Goal: Information Seeking & Learning: Learn about a topic

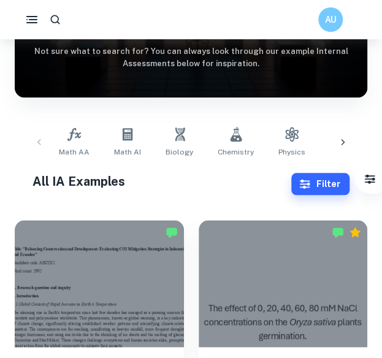
scroll to position [167, 0]
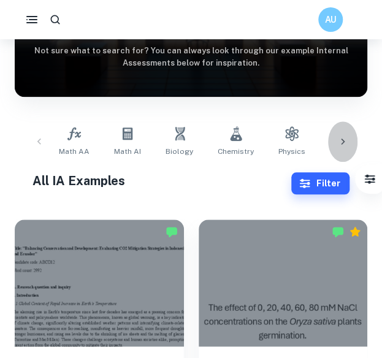
click at [340, 138] on icon at bounding box center [342, 141] width 12 height 12
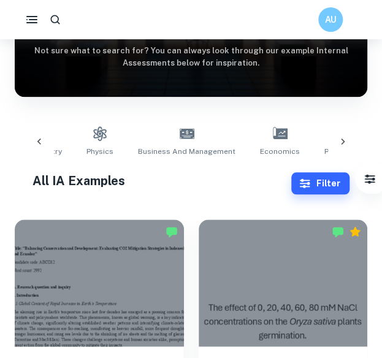
click at [340, 138] on icon at bounding box center [342, 141] width 12 height 12
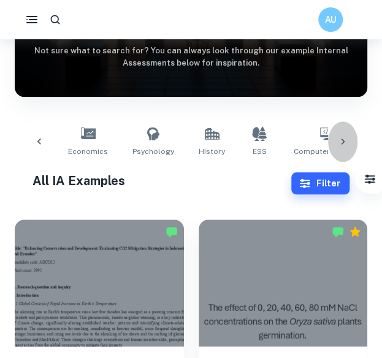
click at [340, 138] on icon at bounding box center [342, 141] width 12 height 12
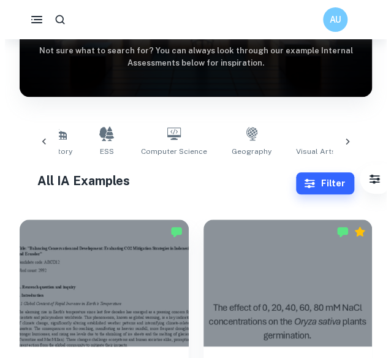
scroll to position [0, 576]
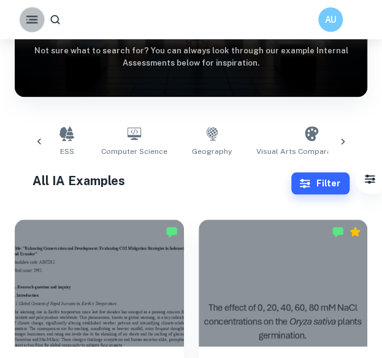
click at [29, 23] on icon "button" at bounding box center [31, 19] width 15 height 15
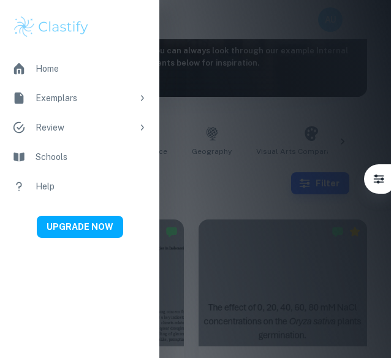
click at [75, 97] on div "Exemplars" at bounding box center [84, 97] width 97 height 13
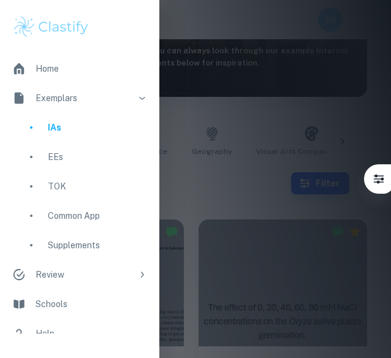
click at [88, 127] on div "IAs" at bounding box center [97, 127] width 99 height 13
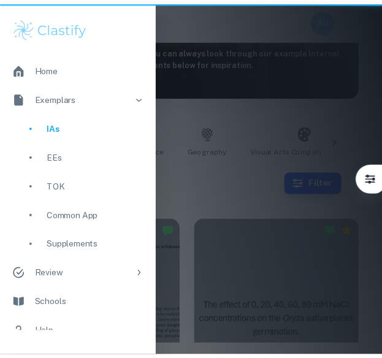
scroll to position [0, 0]
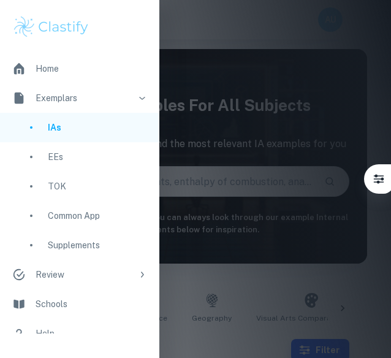
click at [210, 170] on div at bounding box center [195, 179] width 391 height 358
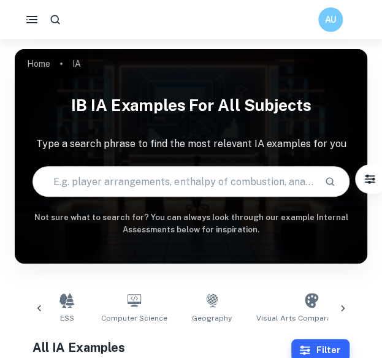
click at [198, 179] on input "text" at bounding box center [174, 181] width 282 height 34
type input "digital society"
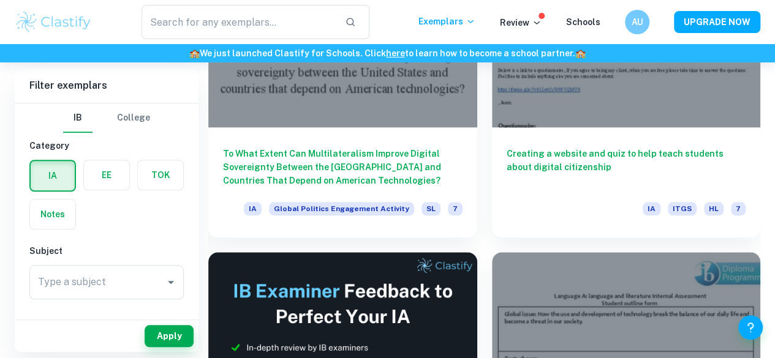
scroll to position [490, 0]
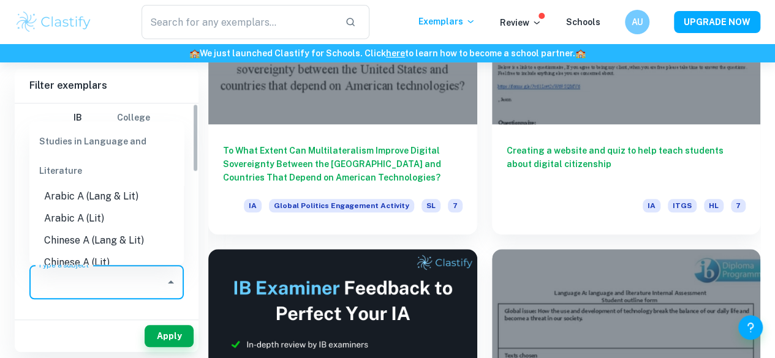
click at [89, 285] on input "Type a subject" at bounding box center [97, 282] width 125 height 23
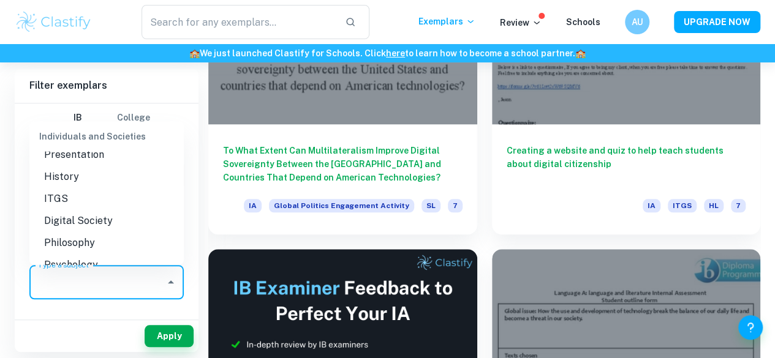
scroll to position [1309, 0]
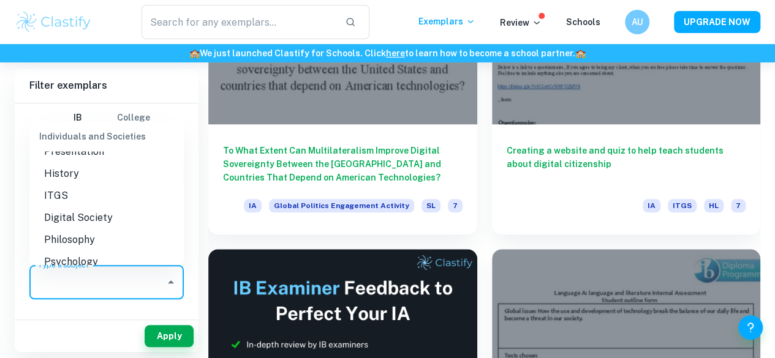
click at [83, 211] on li "Digital Society" at bounding box center [106, 217] width 154 height 22
type input "Digital Society"
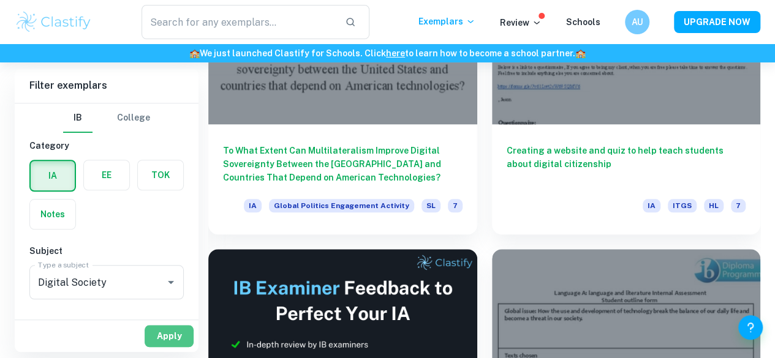
click at [157, 327] on button "Apply" at bounding box center [169, 336] width 49 height 22
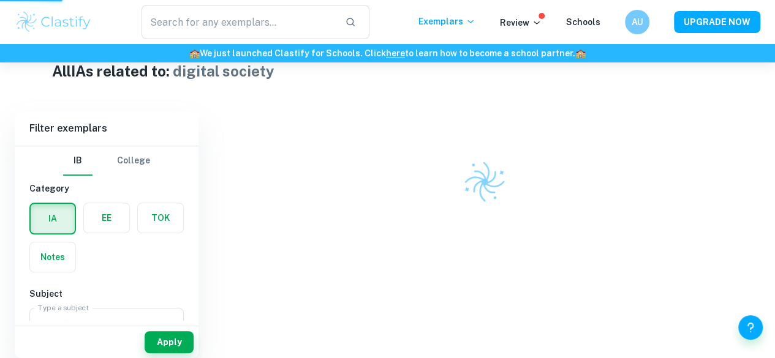
scroll to position [246, 0]
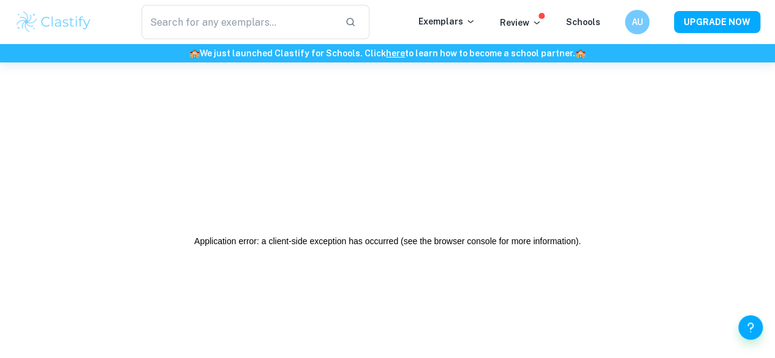
scroll to position [62, 0]
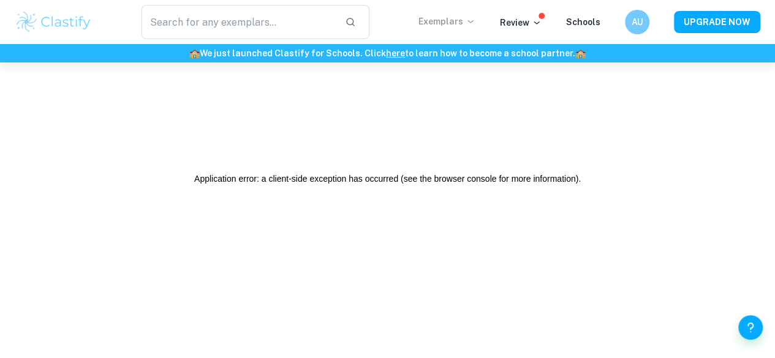
click at [435, 19] on p "Exemplars" at bounding box center [446, 21] width 57 height 13
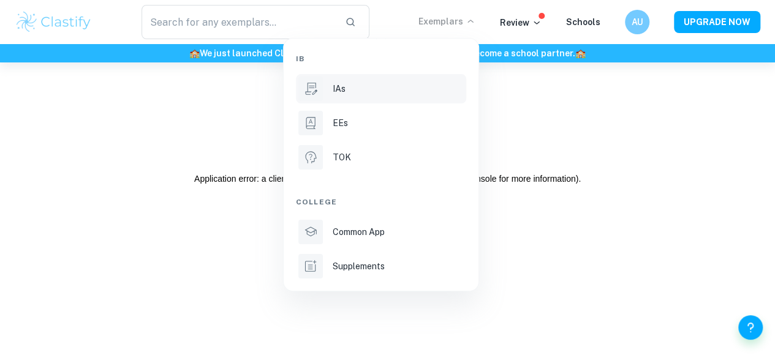
click at [348, 100] on li "IAs" at bounding box center [381, 88] width 170 height 29
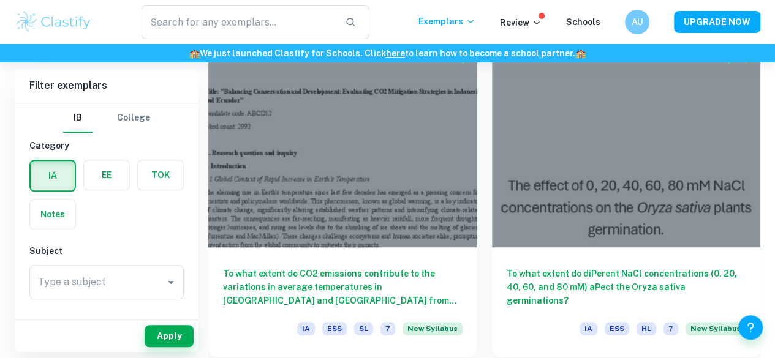
scroll to position [369, 0]
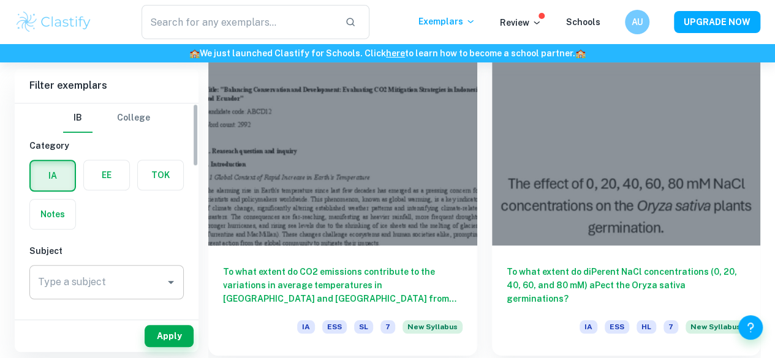
click at [95, 296] on div "Type a subject" at bounding box center [106, 282] width 154 height 34
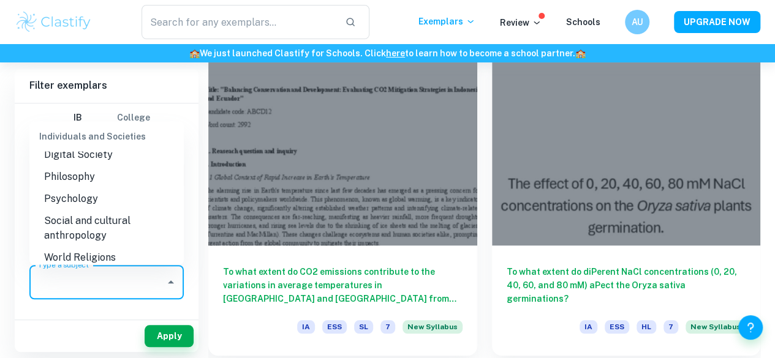
scroll to position [1371, 0]
click at [94, 244] on li "Social and cultural anthropology" at bounding box center [106, 228] width 154 height 37
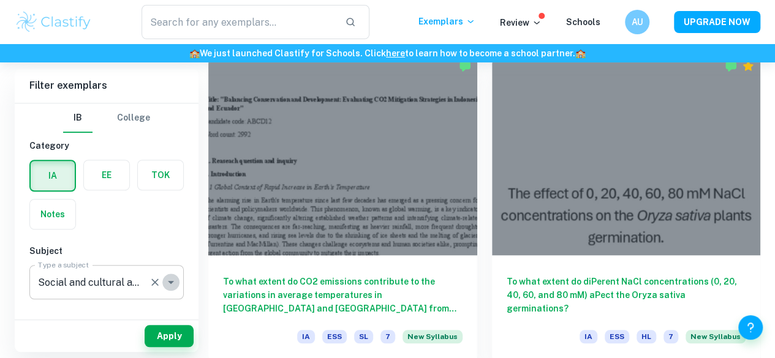
drag, startPoint x: 96, startPoint y: 250, endPoint x: 165, endPoint y: 280, distance: 74.9
click at [165, 280] on icon "Open" at bounding box center [171, 282] width 15 height 15
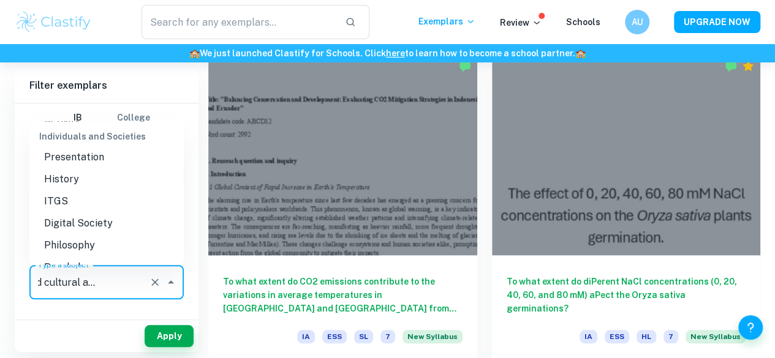
scroll to position [1320, 0]
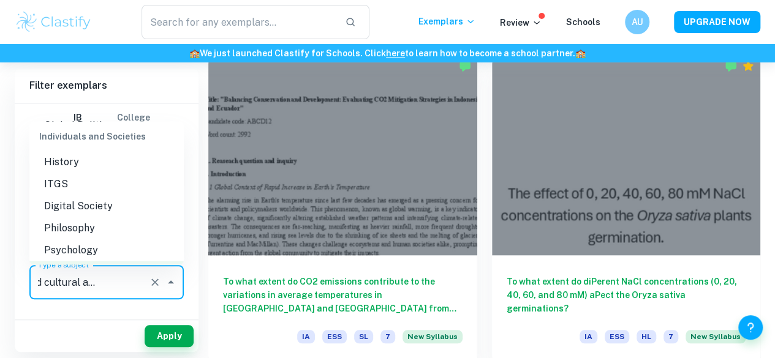
click at [89, 210] on li "Digital Society" at bounding box center [106, 206] width 154 height 22
type input "Digital Society"
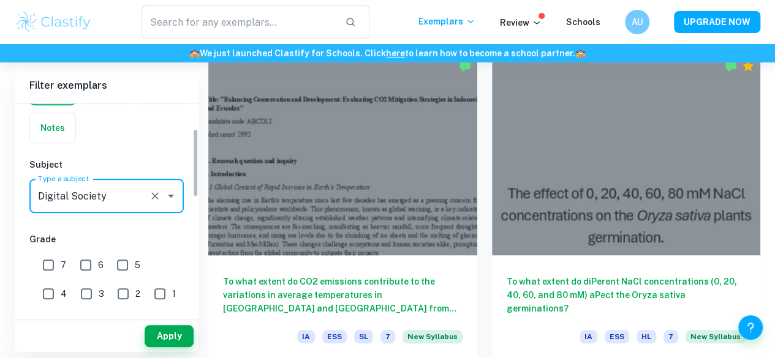
scroll to position [89, 0]
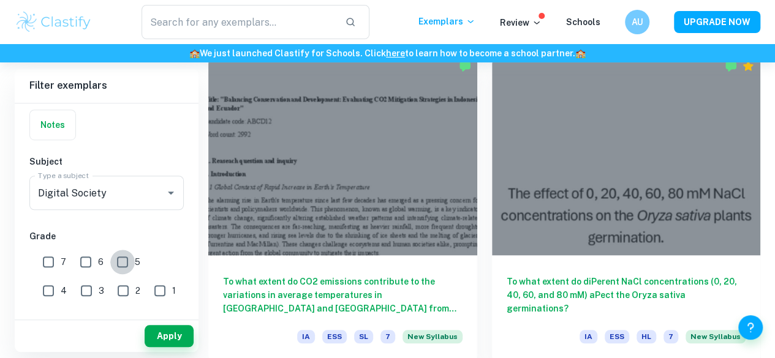
click at [125, 263] on input "5" at bounding box center [122, 262] width 24 height 24
checkbox input "true"
click at [165, 339] on button "Apply" at bounding box center [169, 336] width 49 height 22
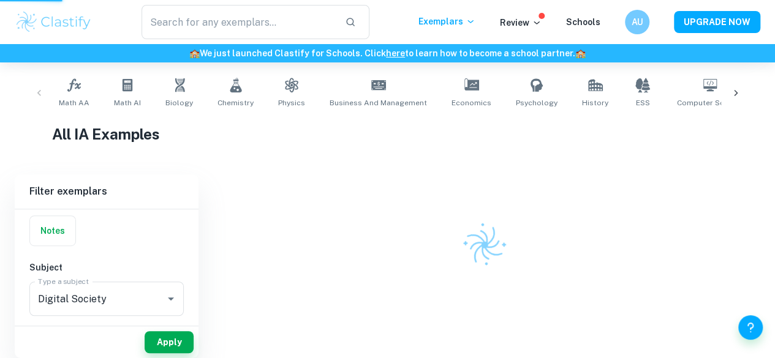
scroll to position [238, 0]
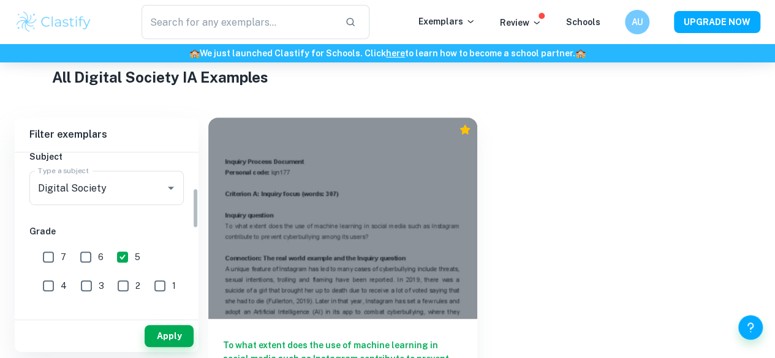
scroll to position [144, 0]
click at [94, 261] on input "6" at bounding box center [85, 256] width 24 height 24
checkbox input "true"
click at [61, 273] on input "4" at bounding box center [48, 285] width 24 height 24
checkbox input "true"
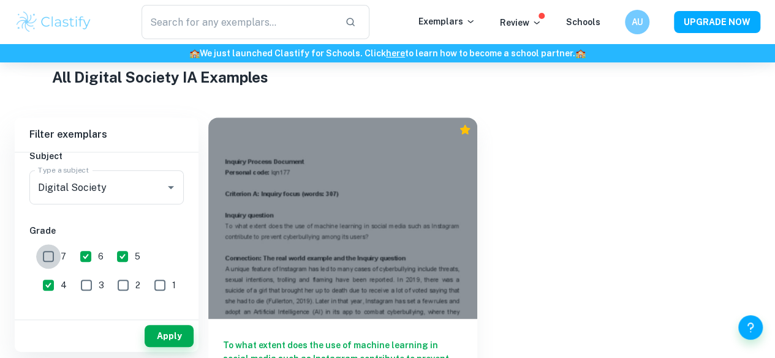
click at [53, 263] on input "7" at bounding box center [48, 256] width 24 height 24
checkbox input "true"
click at [149, 328] on button "Apply" at bounding box center [169, 336] width 49 height 22
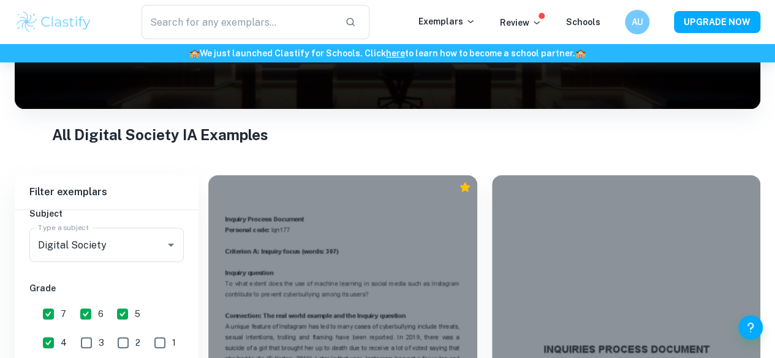
scroll to position [235, 0]
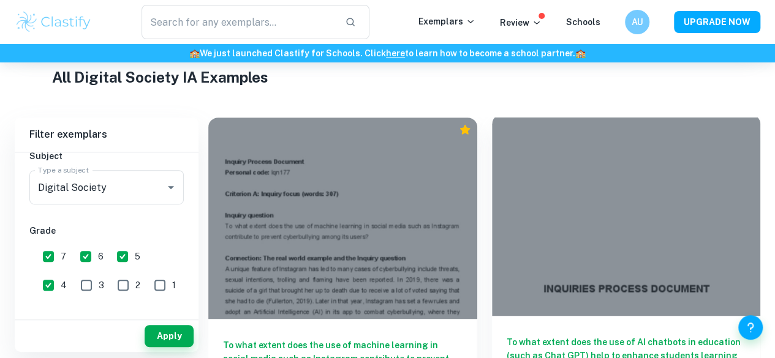
click at [506, 336] on h6 "To what extent does the use of AI chatbots in education (such as Chat GPT) help…" at bounding box center [625, 356] width 239 height 40
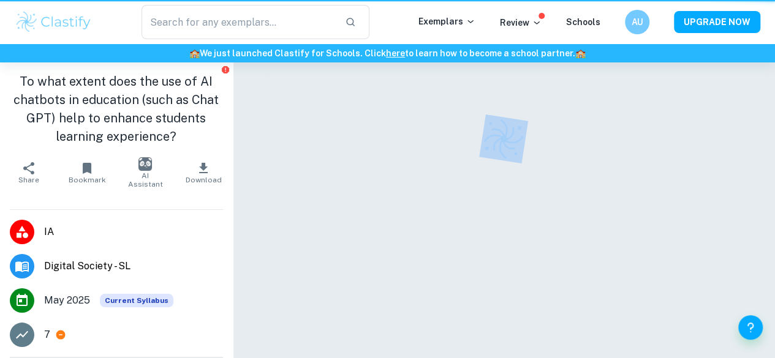
click at [443, 287] on div at bounding box center [503, 230] width 470 height 337
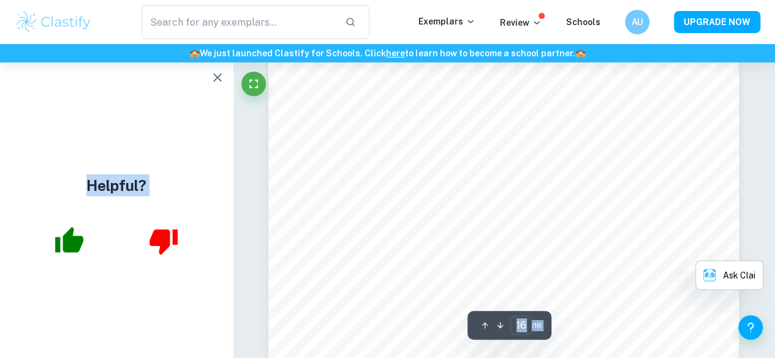
scroll to position [10767, 0]
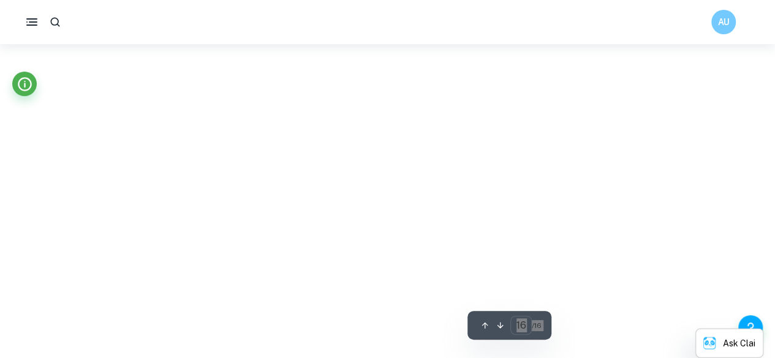
type input "1"
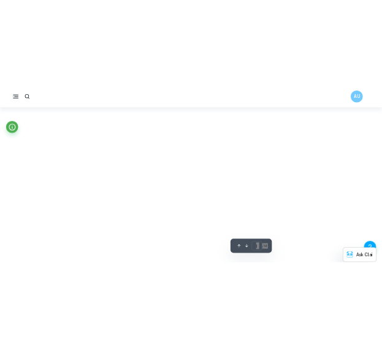
scroll to position [10699, 0]
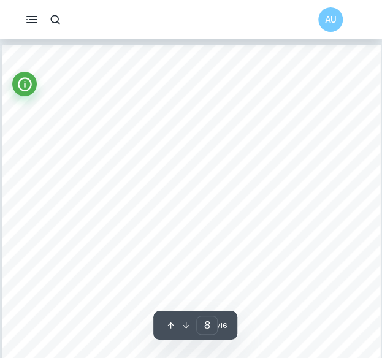
scroll to position [3898, 0]
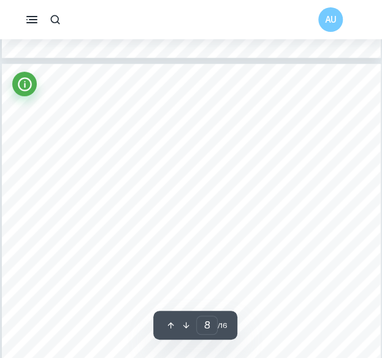
type input "1"
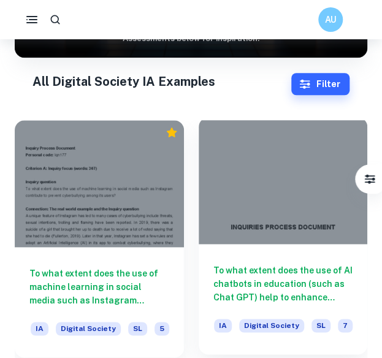
scroll to position [205, 0]
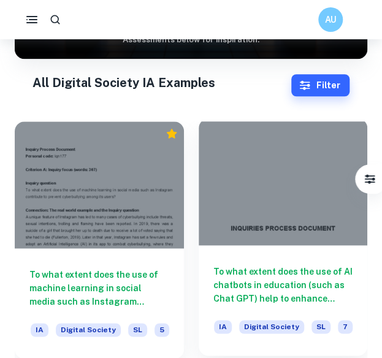
click at [230, 219] on div at bounding box center [282, 181] width 169 height 127
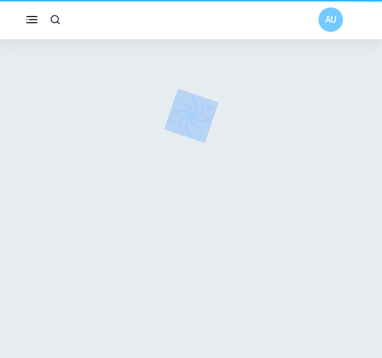
click at [230, 219] on div at bounding box center [191, 207] width 378 height 336
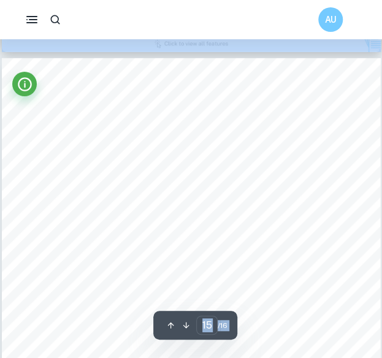
type input "14"
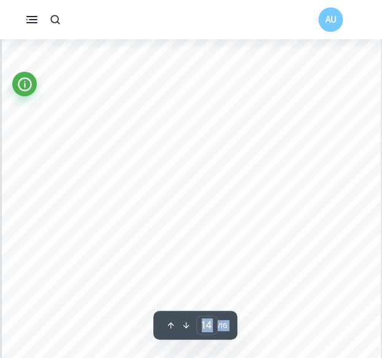
scroll to position [7307, 0]
